Goal: Communication & Community: Answer question/provide support

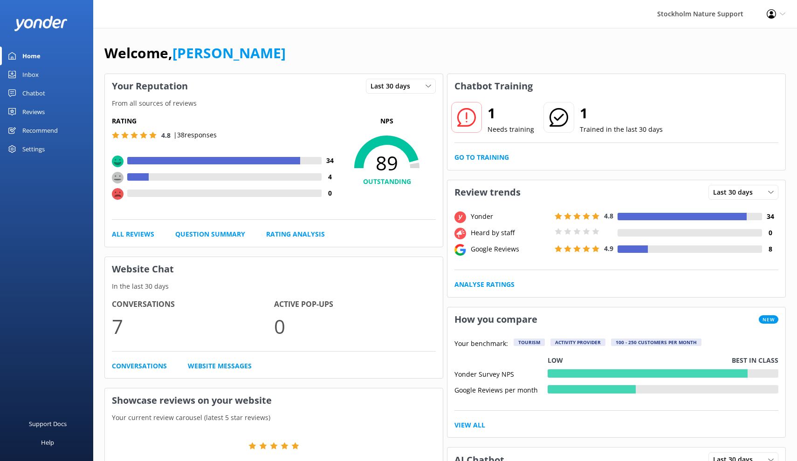
click at [33, 95] on div "Chatbot" at bounding box center [33, 93] width 23 height 19
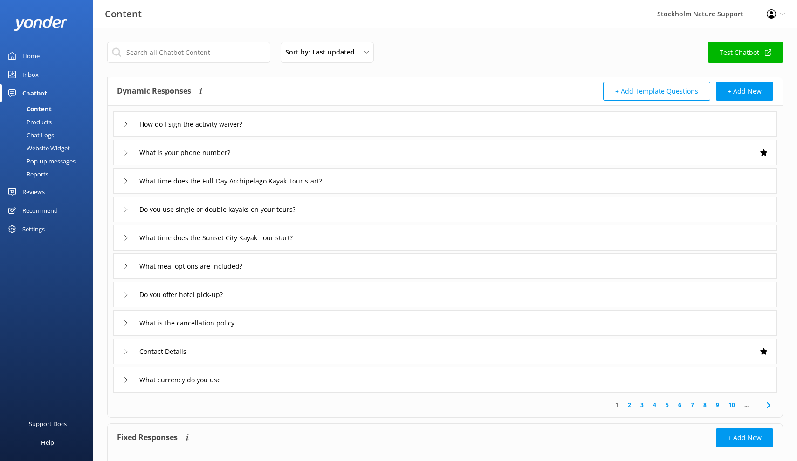
click at [32, 75] on div "Inbox" at bounding box center [30, 74] width 16 height 19
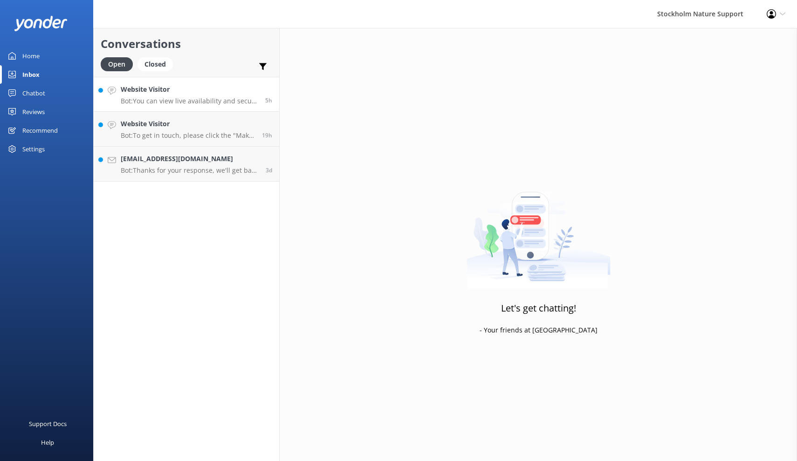
click at [177, 97] on p "Bot: You can view live availability and secure your spot online using our booki…" at bounding box center [189, 101] width 137 height 8
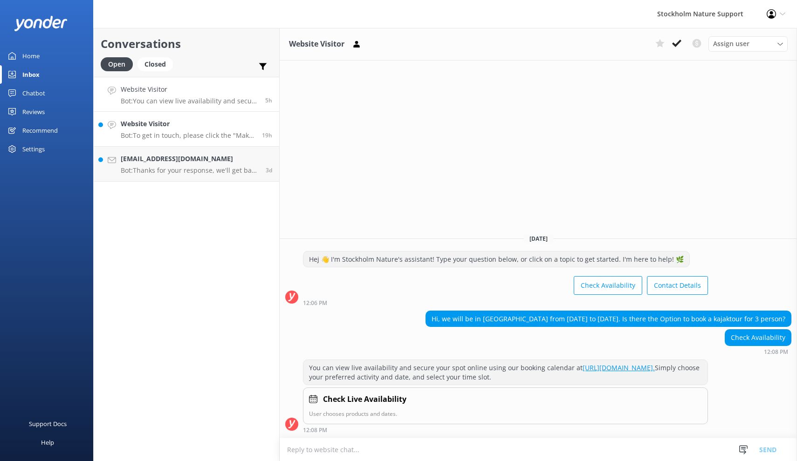
click at [160, 130] on div "Website Visitor Bot: To get in touch, please click the "Make Enquiry" button an…" at bounding box center [188, 129] width 134 height 20
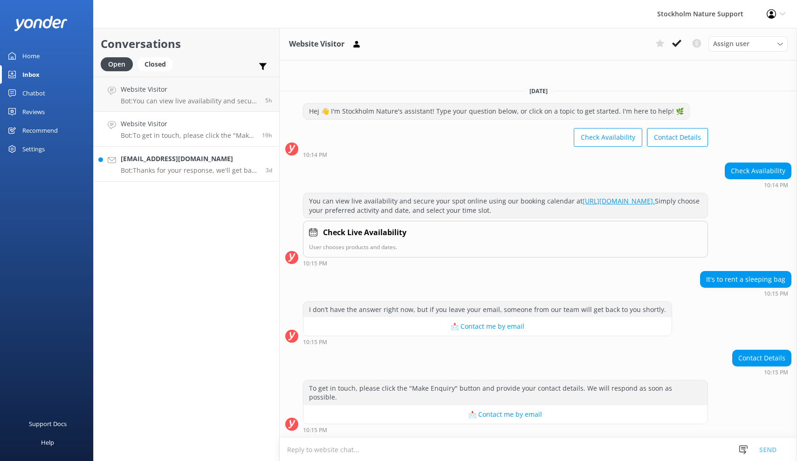
click at [199, 164] on div "[EMAIL_ADDRESS][DOMAIN_NAME] Bot: Thanks for your response, we'll get back to y…" at bounding box center [190, 164] width 138 height 20
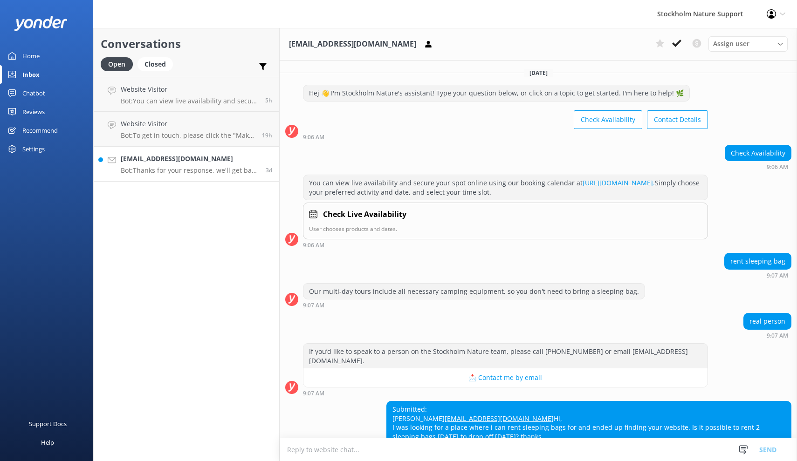
scroll to position [64, 0]
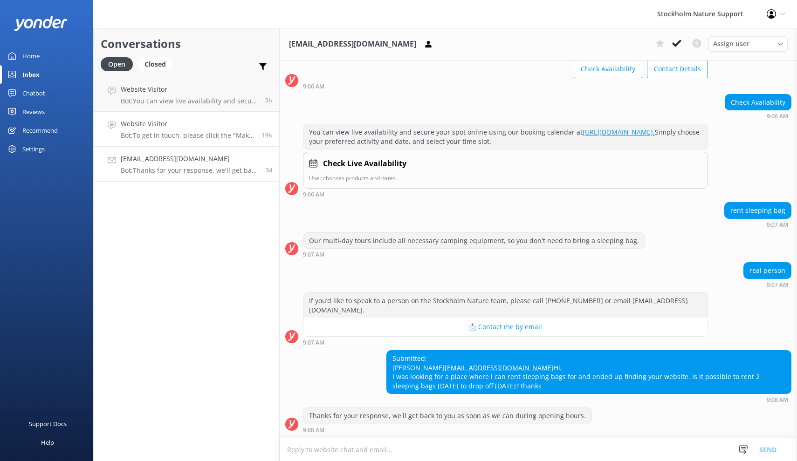
click at [173, 129] on div "Website Visitor Bot: To get in touch, please click the "Make Enquiry" button an…" at bounding box center [188, 129] width 134 height 20
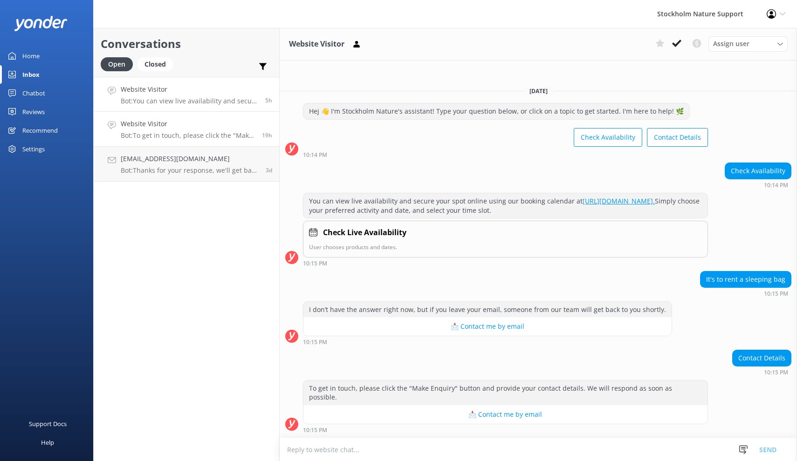
click at [152, 94] on h4 "Website Visitor" at bounding box center [189, 89] width 137 height 10
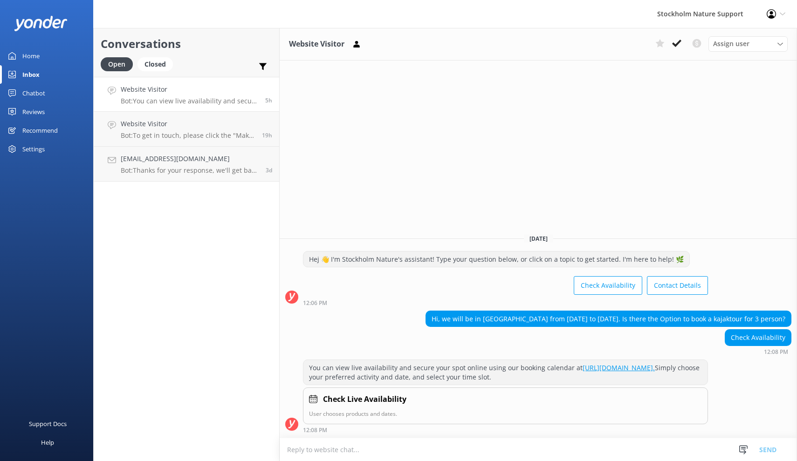
click at [35, 58] on div "Home" at bounding box center [30, 56] width 17 height 19
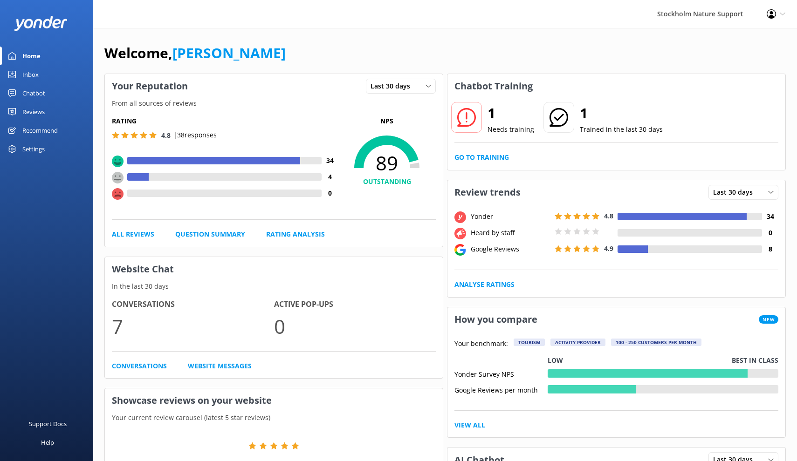
click at [34, 114] on div "Reviews" at bounding box center [33, 111] width 22 height 19
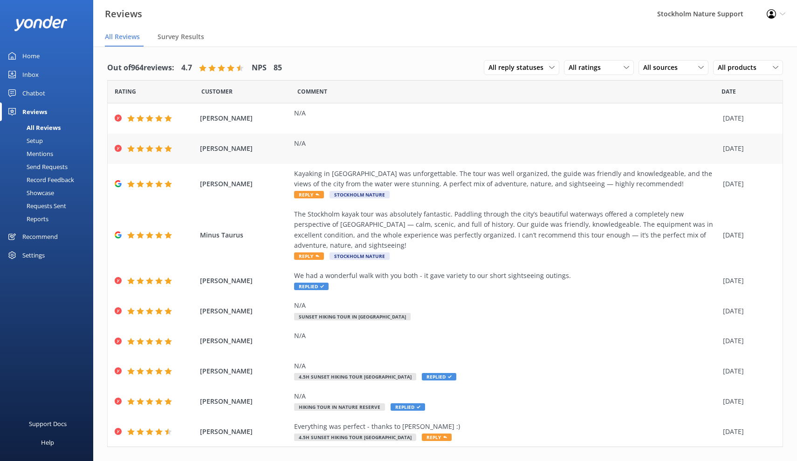
click at [262, 145] on span "[PERSON_NAME]" at bounding box center [245, 148] width 90 height 10
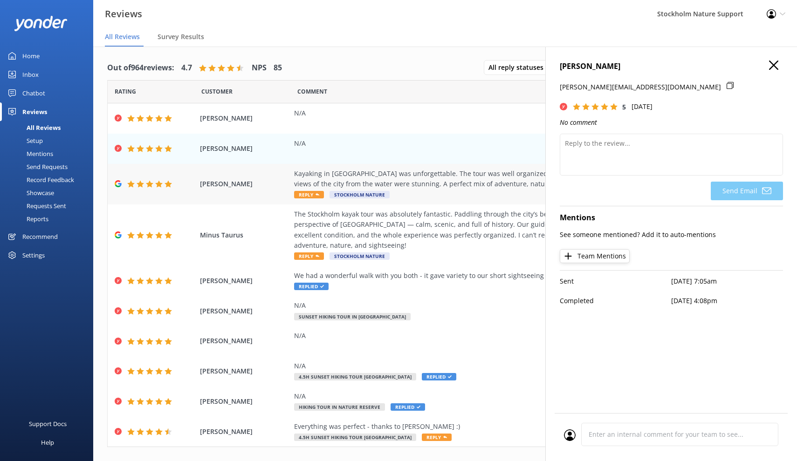
click at [405, 185] on div "Kayaking in [GEOGRAPHIC_DATA] was unforgettable. The tour was well organized, t…" at bounding box center [506, 179] width 424 height 21
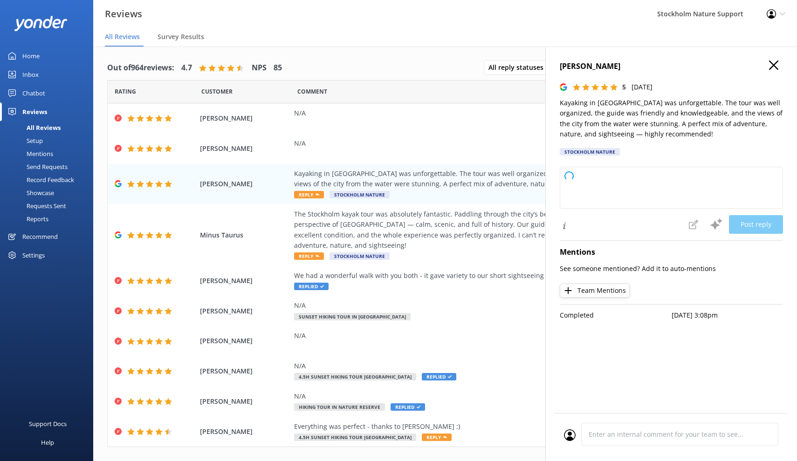
type textarea "Thank you so much for your wonderful review! We're thrilled to hear you enjoyed…"
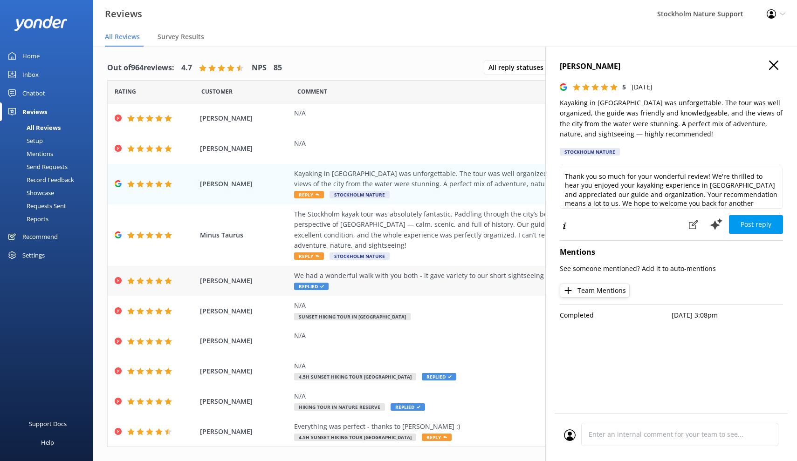
click at [378, 272] on div "We had a wonderful walk with you both - it gave variety to our short sightseein…" at bounding box center [506, 281] width 424 height 21
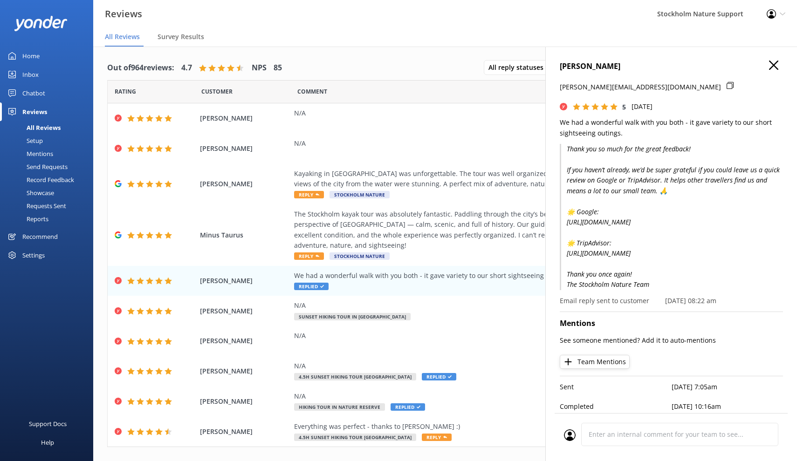
drag, startPoint x: 653, startPoint y: 291, endPoint x: 559, endPoint y: 147, distance: 171.7
click at [559, 147] on p "Thank you so much for the great feedback! If you haven’t already, we’d be super…" at bounding box center [670, 217] width 223 height 146
copy p "Thank you so much for the great feedback! If you haven’t already, we’d be super…"
click at [385, 149] on div "N/A" at bounding box center [506, 148] width 424 height 21
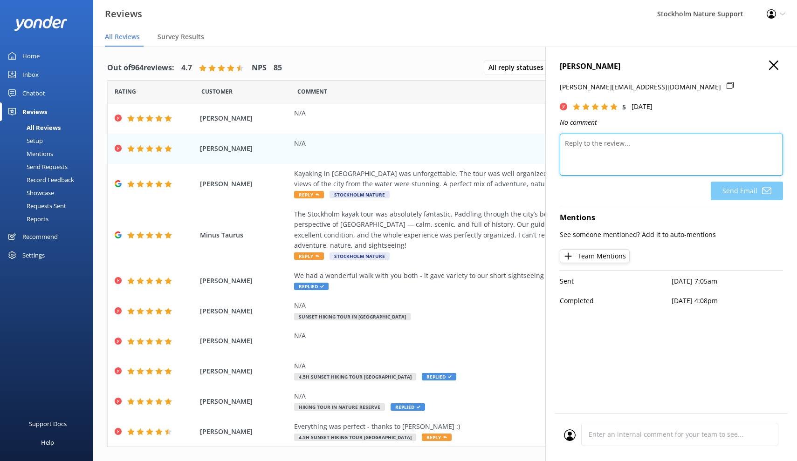
click at [608, 150] on textarea at bounding box center [670, 155] width 223 height 42
paste textarea "Thank you so much for the great feedback! If you haven’t already, we’d be super…"
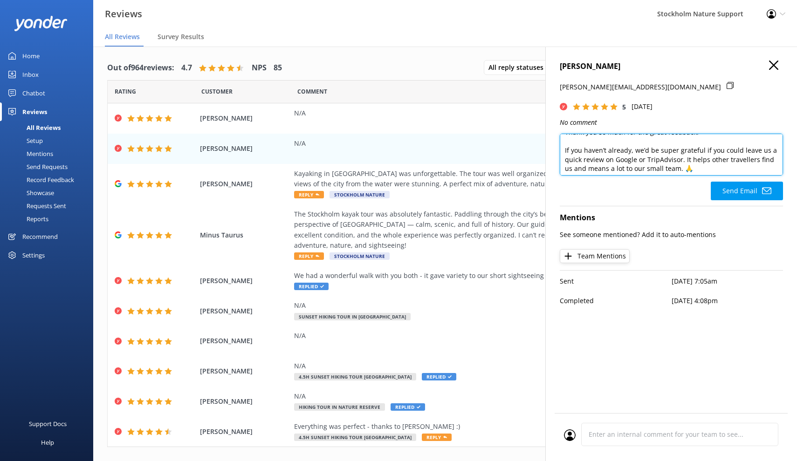
scroll to position [15, 0]
drag, startPoint x: 632, startPoint y: 144, endPoint x: 561, endPoint y: 141, distance: 70.9
click at [561, 141] on textarea "Thank you so much for the great feedback! If you haven’t already, we’d be super…" at bounding box center [670, 155] width 223 height 42
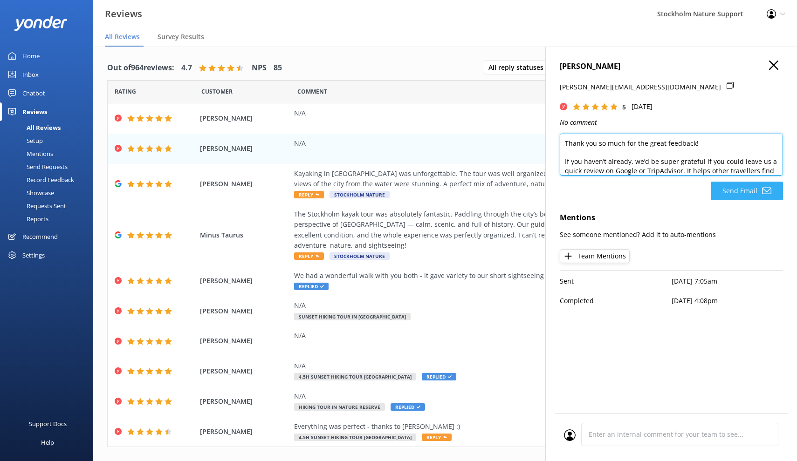
scroll to position [0, 0]
type textarea "Thank you so much for the great feedback! If you haven’t already, we’d be super…"
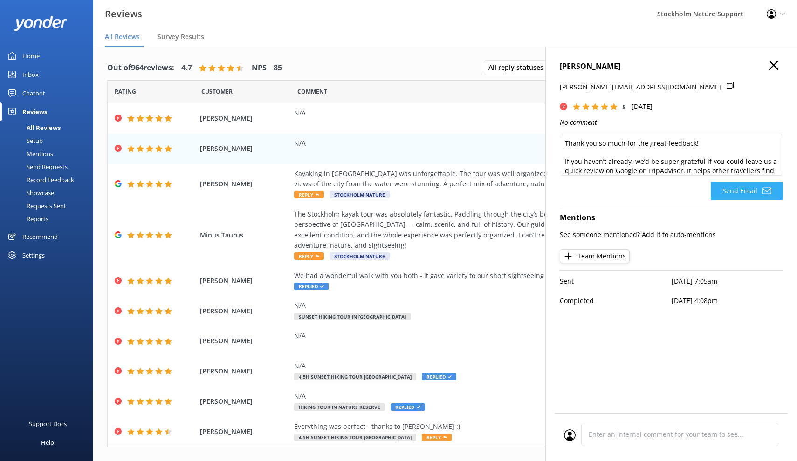
click at [742, 187] on button "Send Email" at bounding box center [746, 191] width 72 height 19
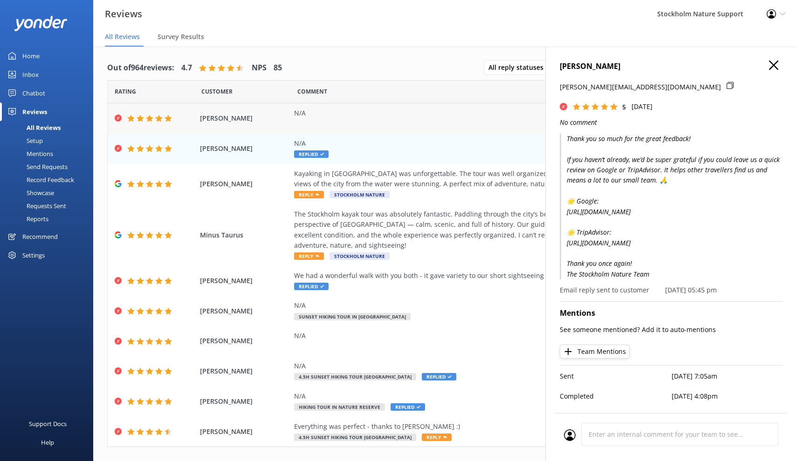
click at [306, 122] on div "N/A" at bounding box center [506, 118] width 424 height 21
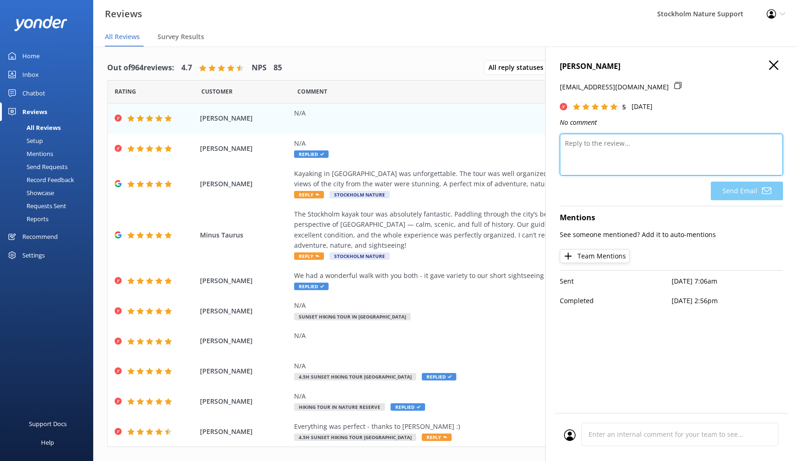
click at [600, 154] on textarea at bounding box center [670, 155] width 223 height 42
paste textarea "Thank you so much for the great feedback! If you haven’t already, we’d be super…"
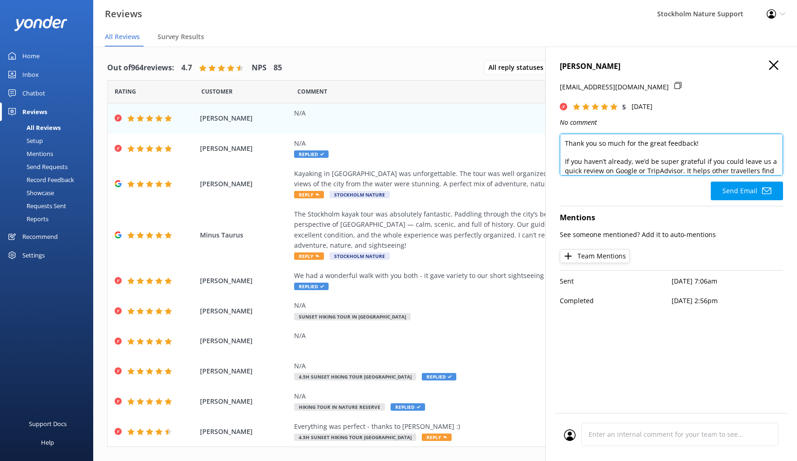
scroll to position [101, 0]
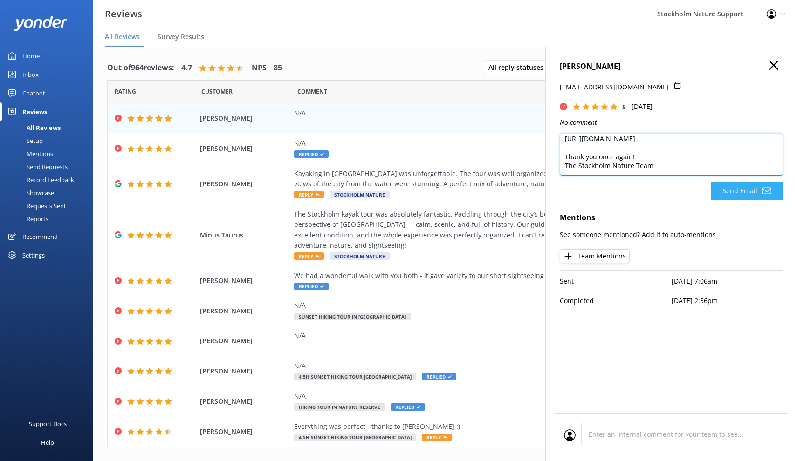
type textarea "Thank you so much for the great feedback! If you haven’t already, we’d be super…"
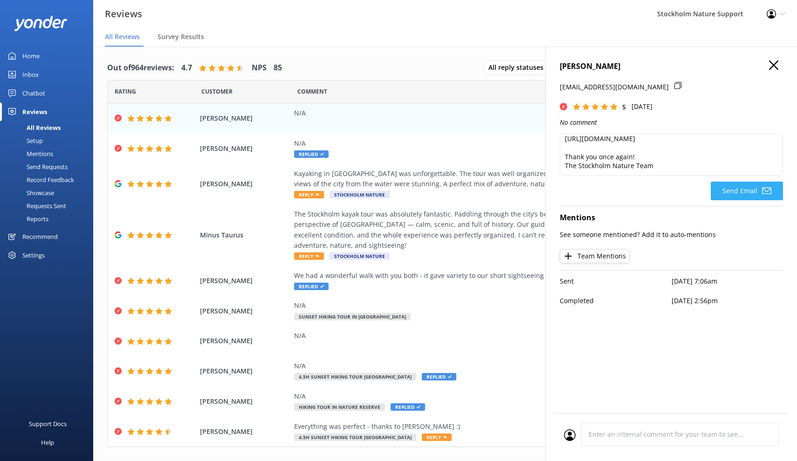
click at [736, 190] on button "Send Email" at bounding box center [746, 191] width 72 height 19
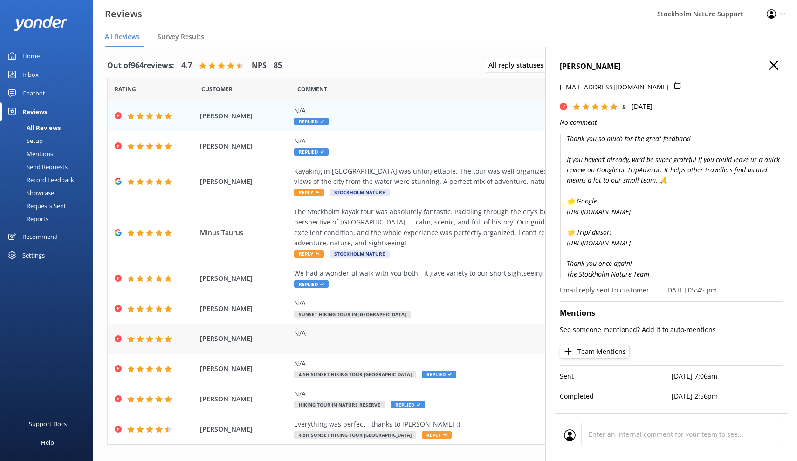
scroll to position [2, 0]
click at [352, 329] on div "N/A" at bounding box center [506, 334] width 424 height 10
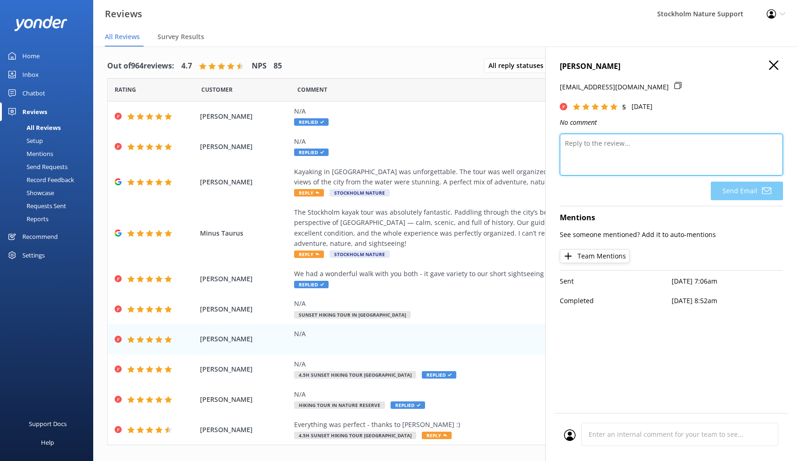
click at [635, 143] on textarea at bounding box center [670, 155] width 223 height 42
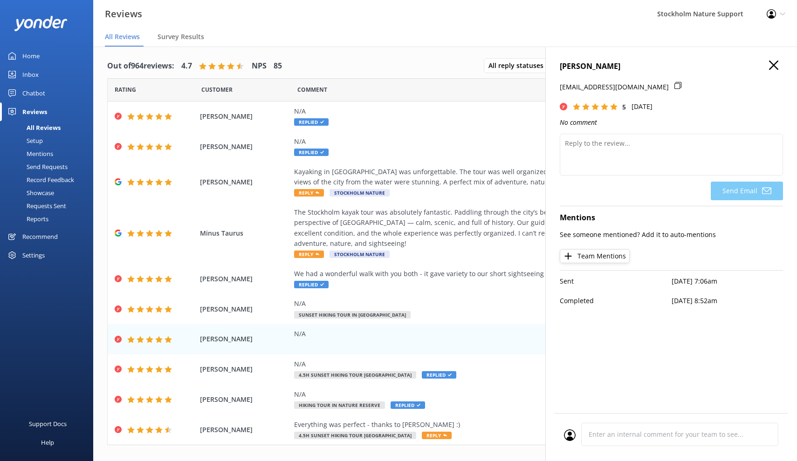
click at [775, 63] on use "button" at bounding box center [773, 65] width 9 height 9
